Goal: Task Accomplishment & Management: Use online tool/utility

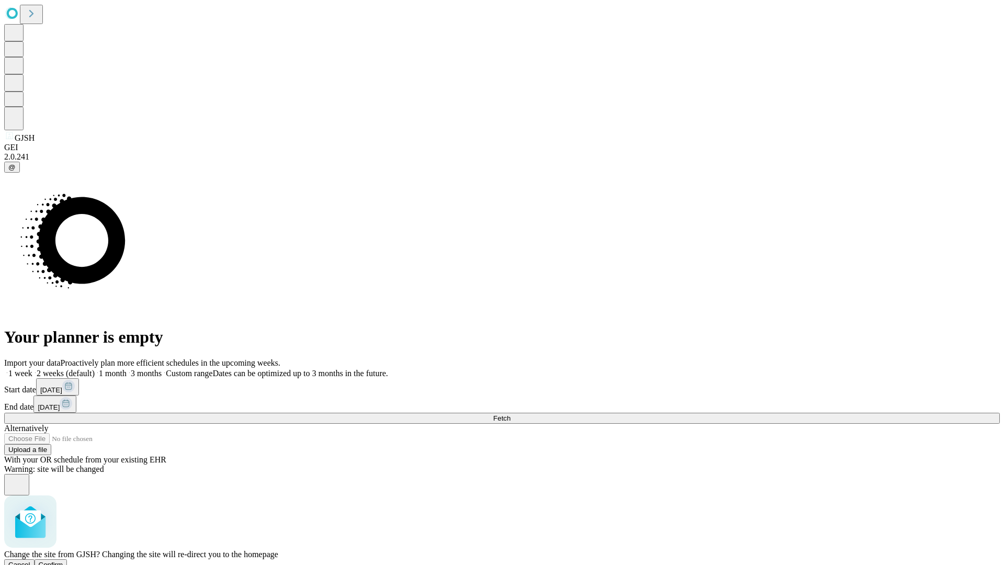
click at [63, 561] on span "Confirm" at bounding box center [51, 565] width 25 height 8
click at [127, 369] on label "1 month" at bounding box center [111, 373] width 32 height 9
click at [510, 414] on span "Fetch" at bounding box center [501, 418] width 17 height 8
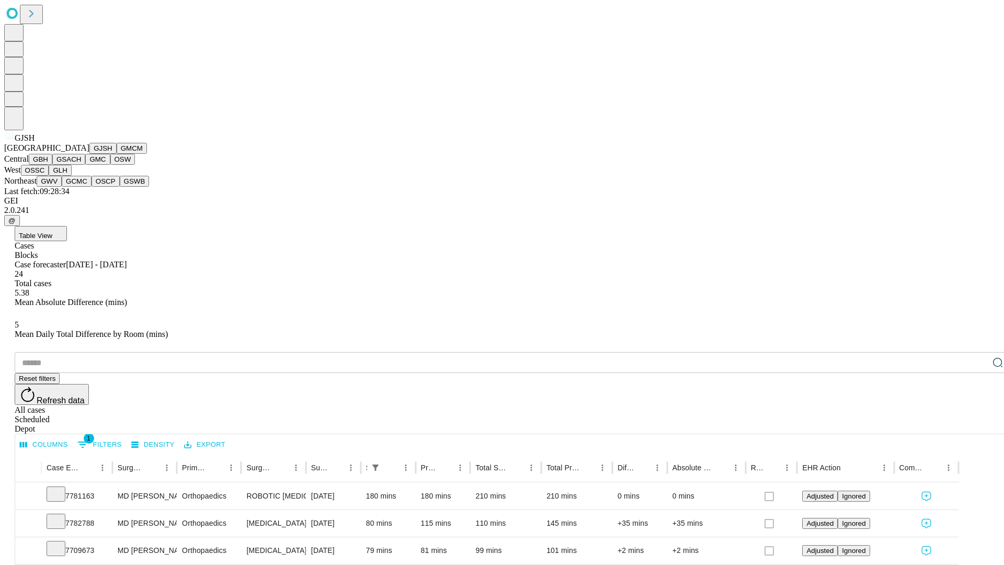
click at [117, 154] on button "GMCM" at bounding box center [132, 148] width 30 height 11
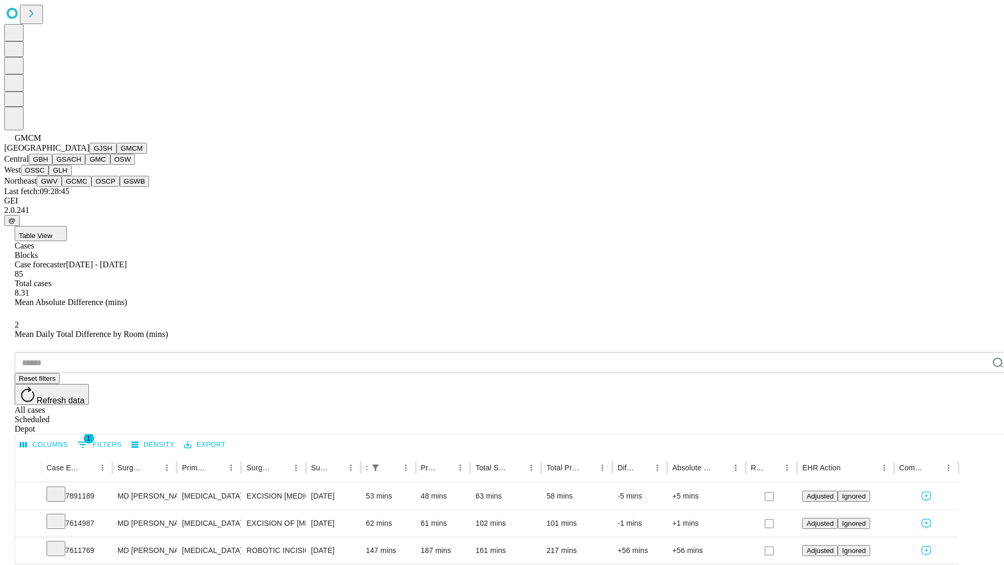
click at [52, 165] on button "GBH" at bounding box center [41, 159] width 24 height 11
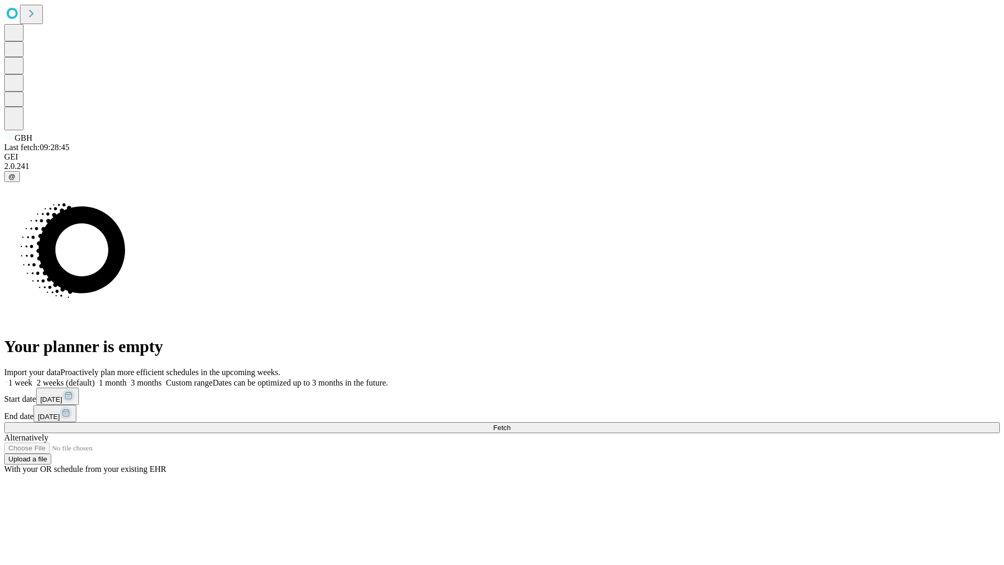
click at [127, 378] on label "1 month" at bounding box center [111, 382] width 32 height 9
click at [510, 424] on span "Fetch" at bounding box center [501, 428] width 17 height 8
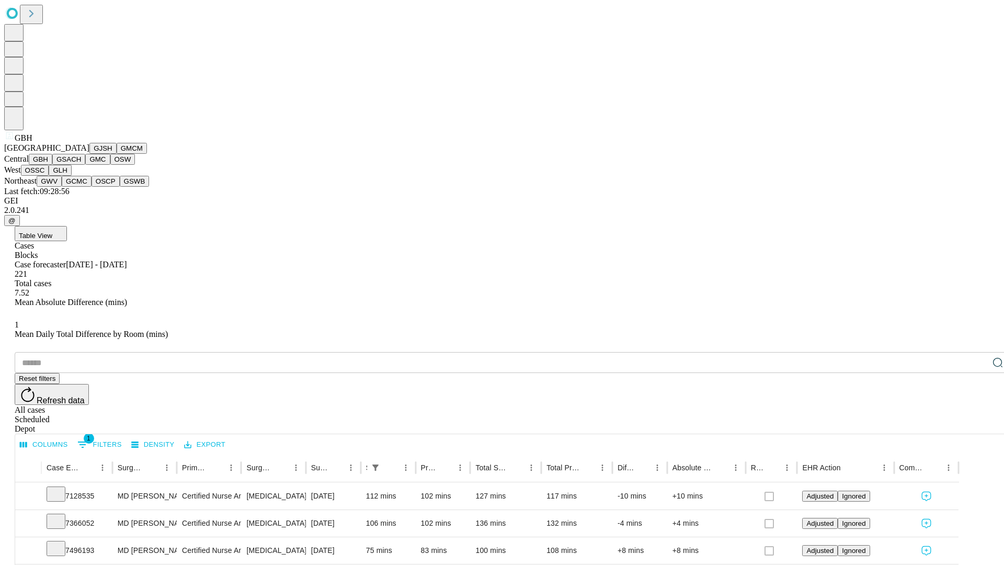
click at [81, 165] on button "GSACH" at bounding box center [68, 159] width 33 height 11
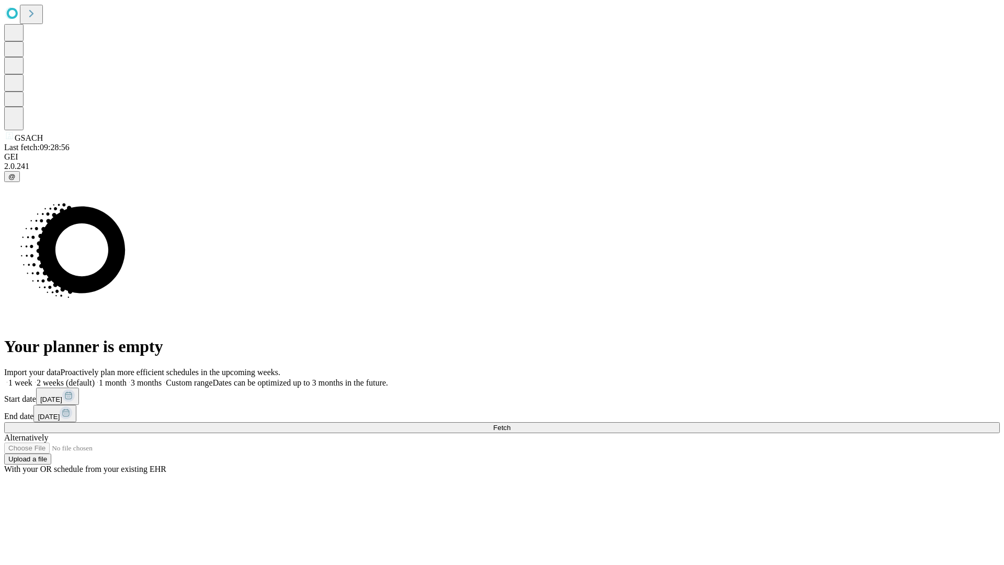
click at [127, 378] on label "1 month" at bounding box center [111, 382] width 32 height 9
click at [510, 424] on span "Fetch" at bounding box center [501, 428] width 17 height 8
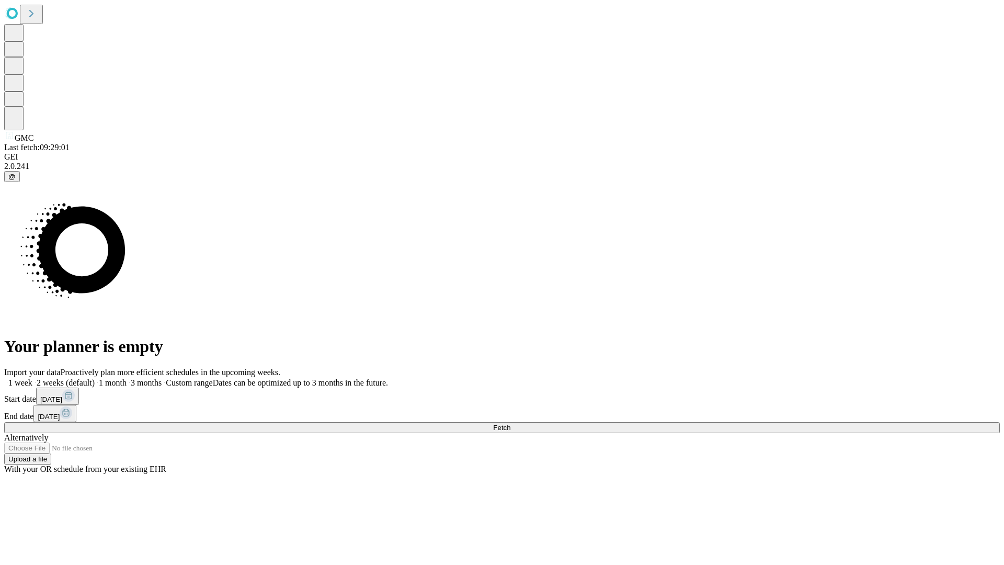
click at [127, 378] on label "1 month" at bounding box center [111, 382] width 32 height 9
click at [510, 424] on span "Fetch" at bounding box center [501, 428] width 17 height 8
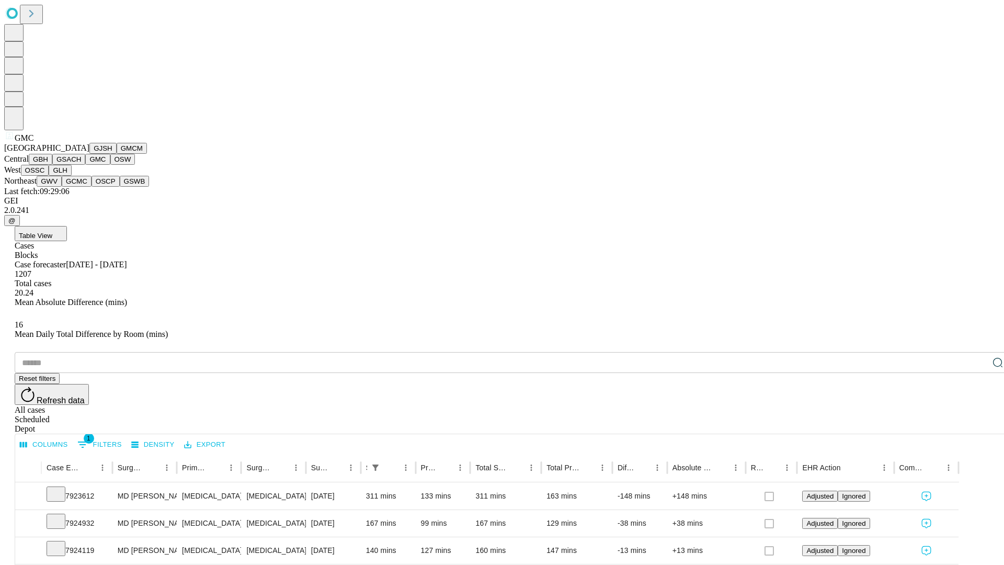
click at [110, 165] on button "OSW" at bounding box center [122, 159] width 25 height 11
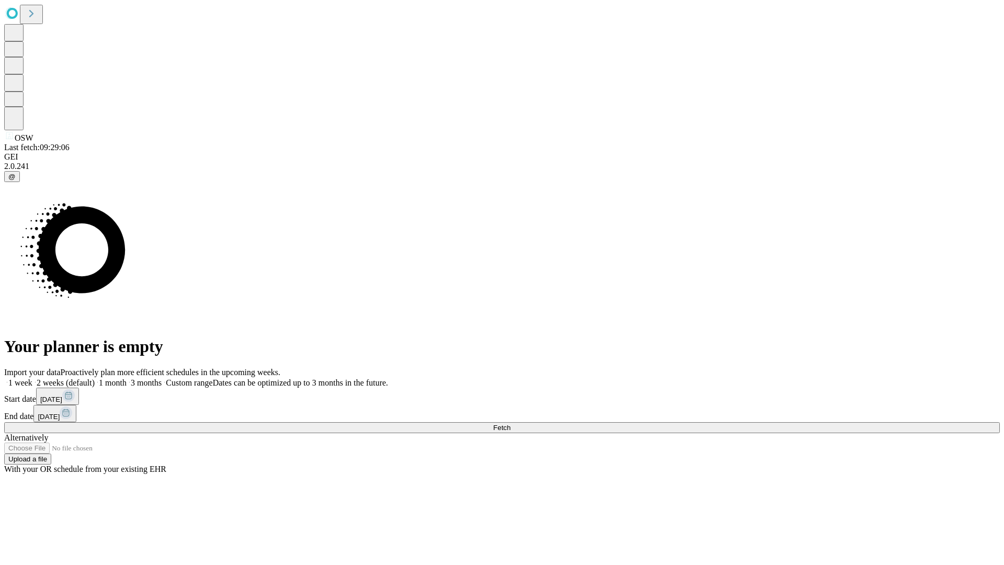
click at [127, 378] on label "1 month" at bounding box center [111, 382] width 32 height 9
click at [510, 424] on span "Fetch" at bounding box center [501, 428] width 17 height 8
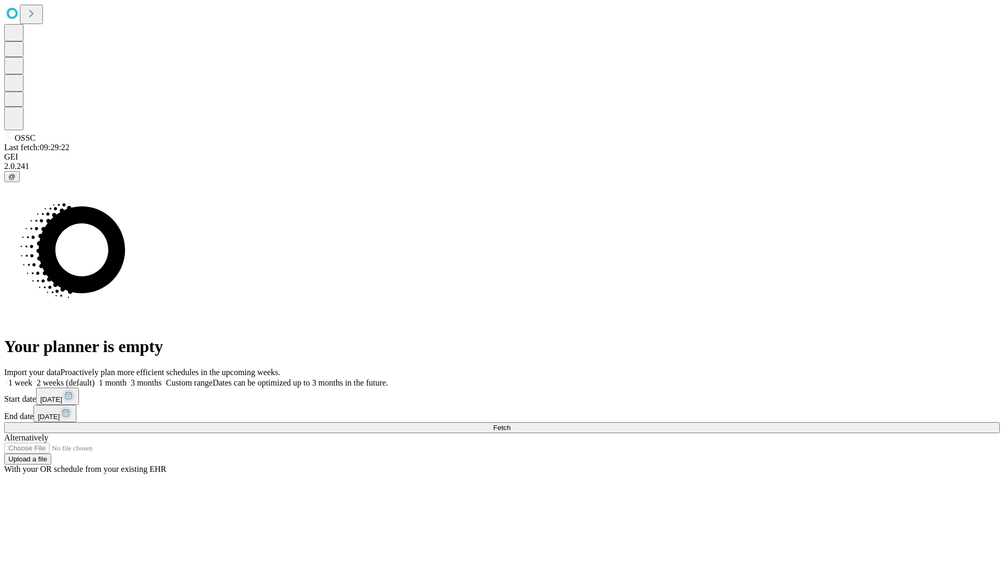
click at [127, 378] on label "1 month" at bounding box center [111, 382] width 32 height 9
click at [510, 424] on span "Fetch" at bounding box center [501, 428] width 17 height 8
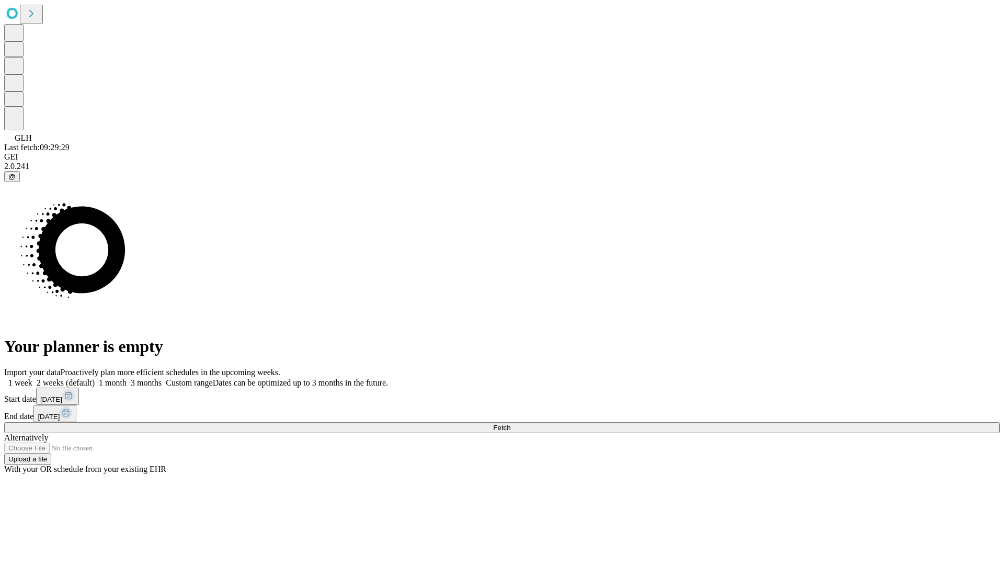
click at [127, 378] on label "1 month" at bounding box center [111, 382] width 32 height 9
click at [510, 424] on span "Fetch" at bounding box center [501, 428] width 17 height 8
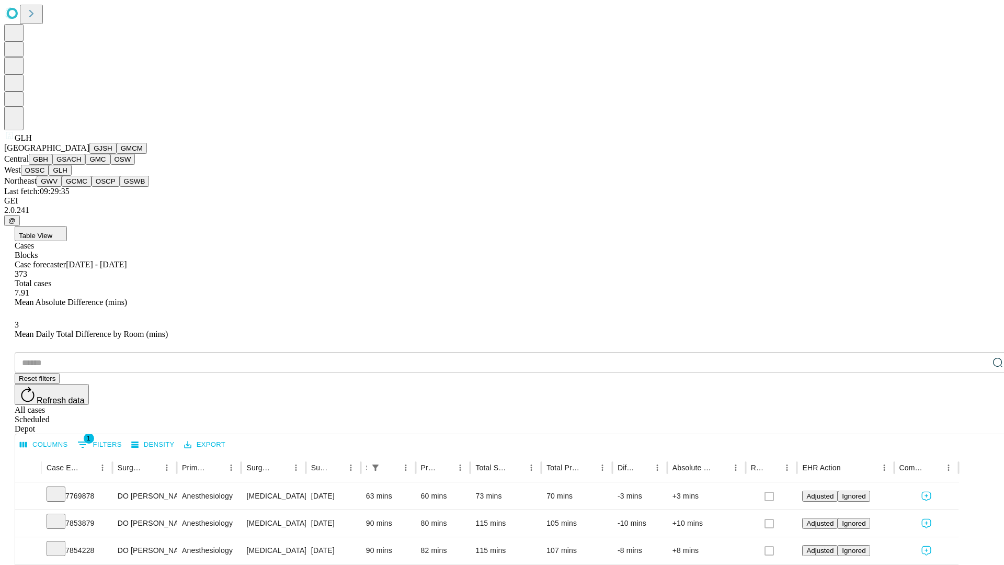
click at [62, 187] on button "GWV" at bounding box center [49, 181] width 25 height 11
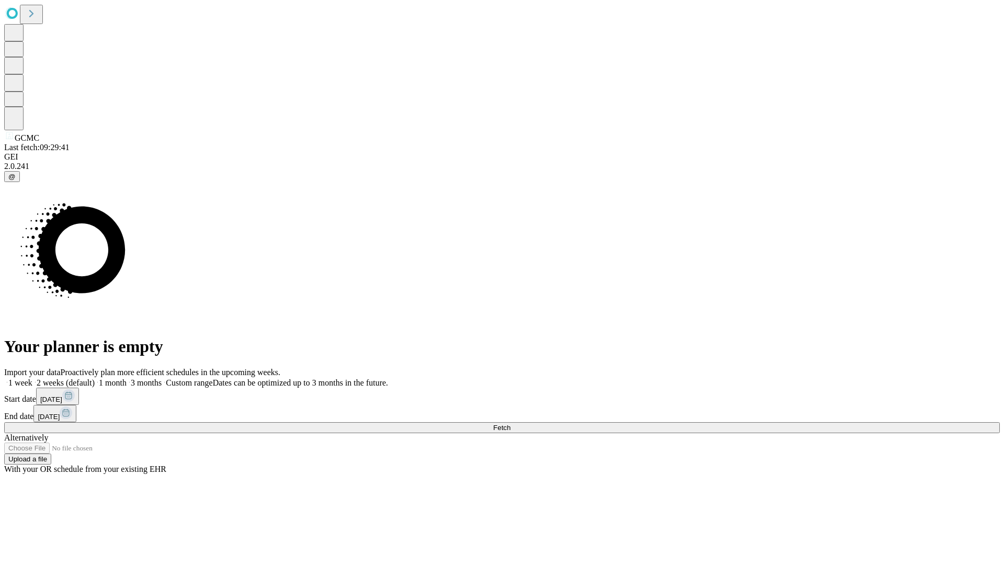
click at [510, 424] on span "Fetch" at bounding box center [501, 428] width 17 height 8
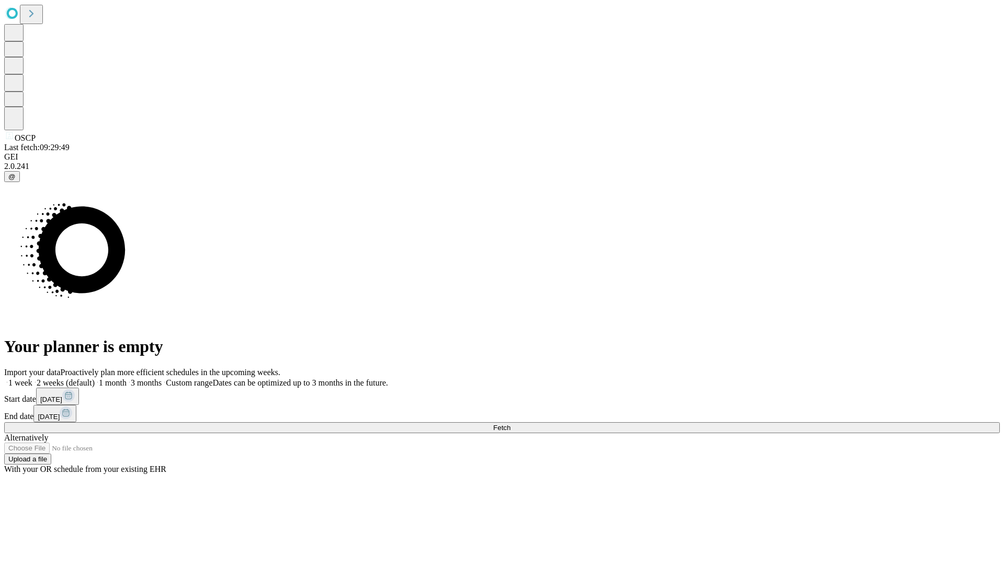
click at [127, 378] on label "1 month" at bounding box center [111, 382] width 32 height 9
click at [510, 424] on span "Fetch" at bounding box center [501, 428] width 17 height 8
